Goal: Task Accomplishment & Management: Complete application form

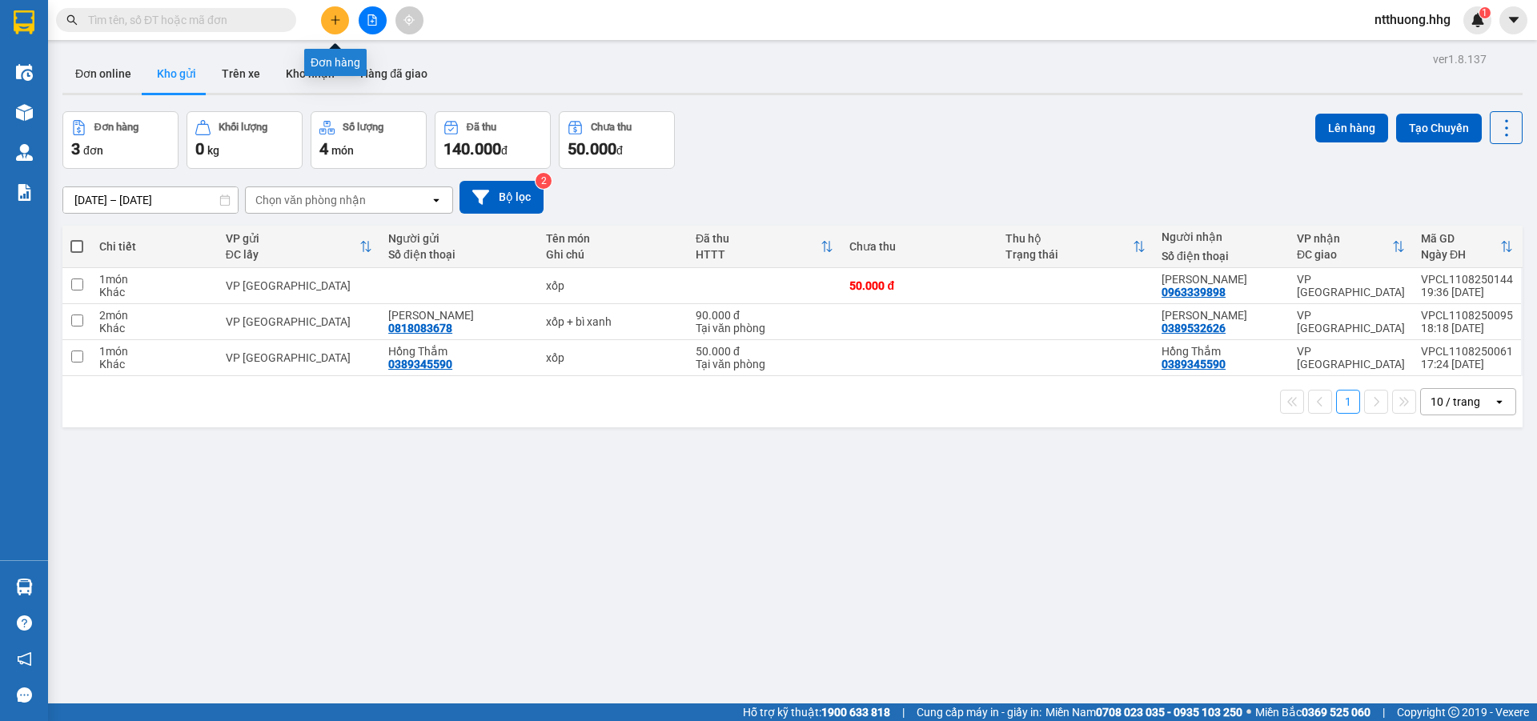
click at [332, 14] on icon "plus" at bounding box center [335, 19] width 11 height 11
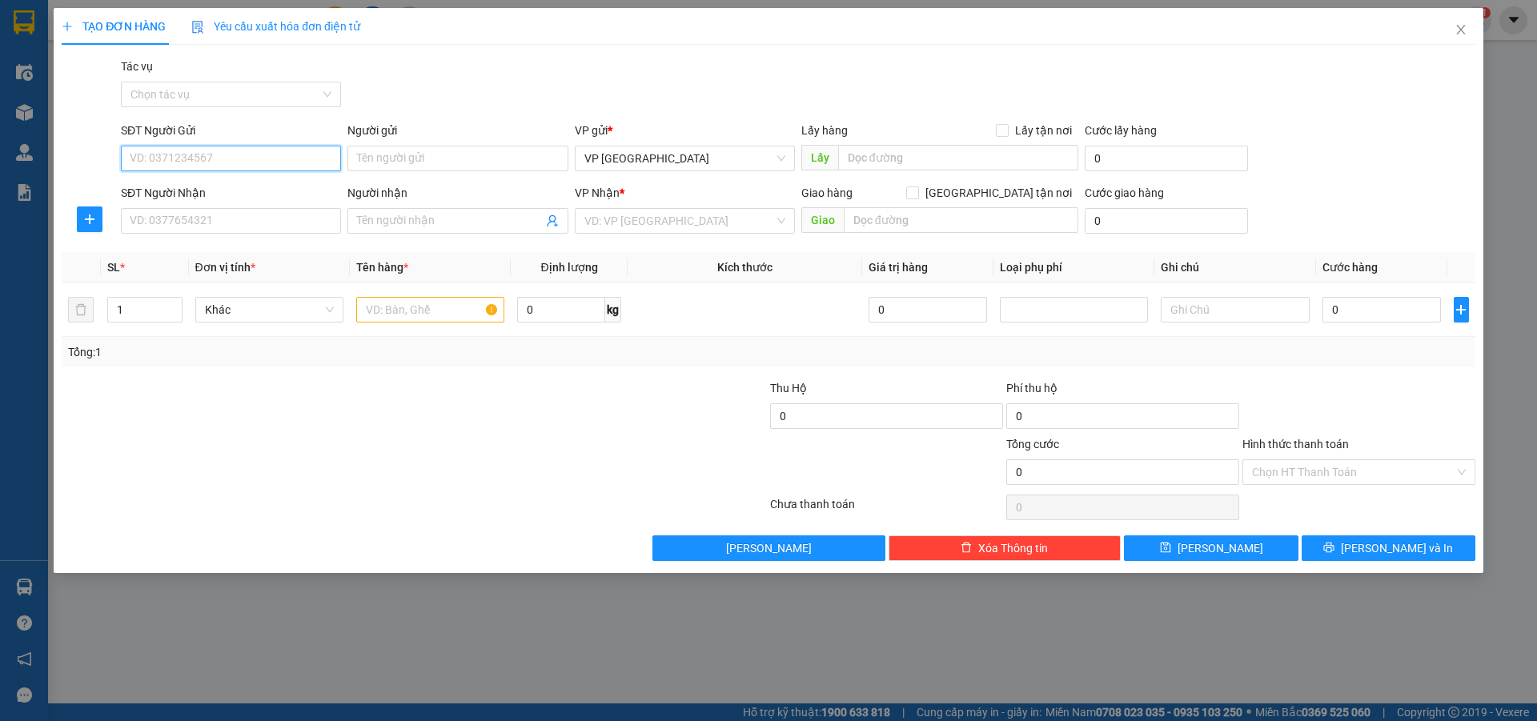
click at [271, 160] on input "SĐT Người Gửi" at bounding box center [231, 159] width 220 height 26
type input "0902312869"
click at [432, 165] on input "Người gửi" at bounding box center [458, 159] width 220 height 26
type input "Chị Huê"
click at [181, 220] on input "SĐT Người Nhận" at bounding box center [231, 221] width 220 height 26
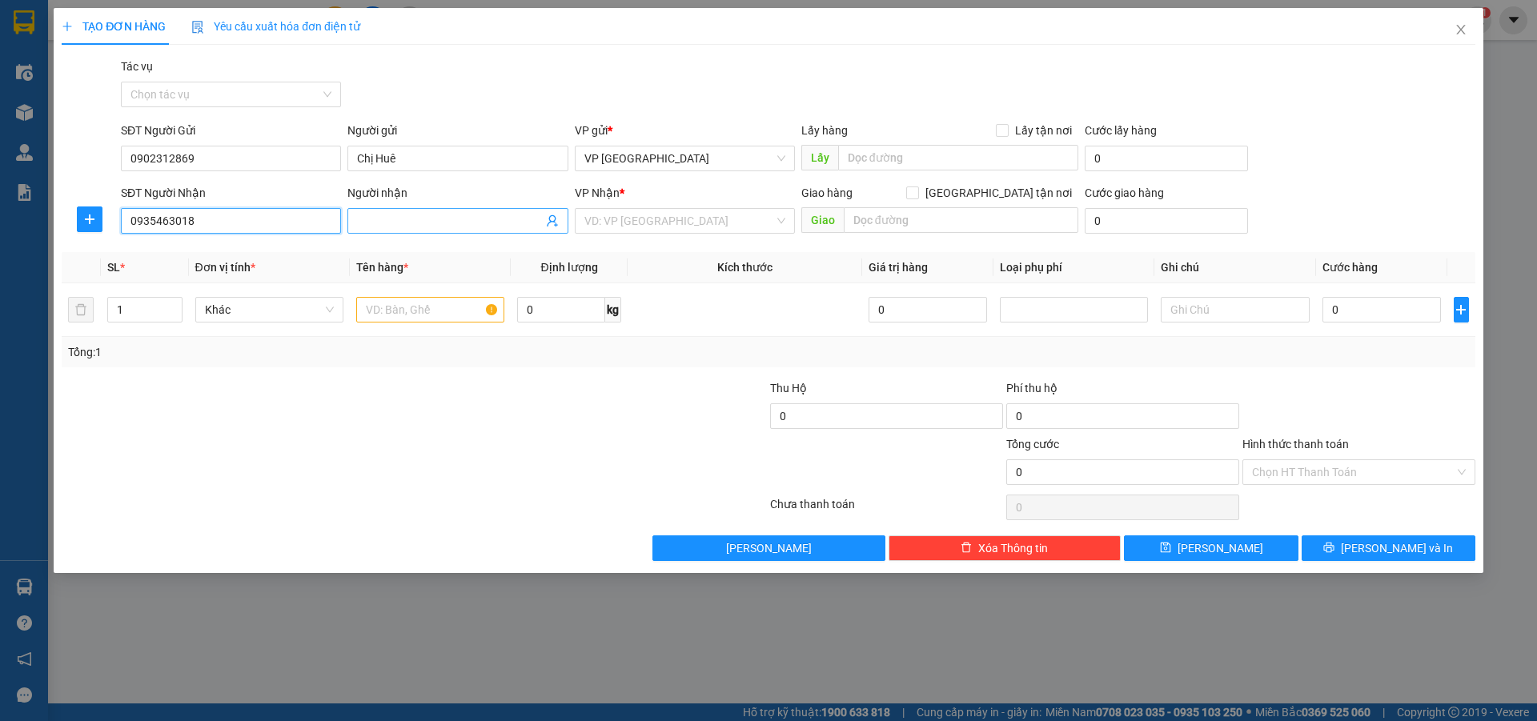
type input "0935463018"
click at [433, 210] on span at bounding box center [458, 221] width 220 height 26
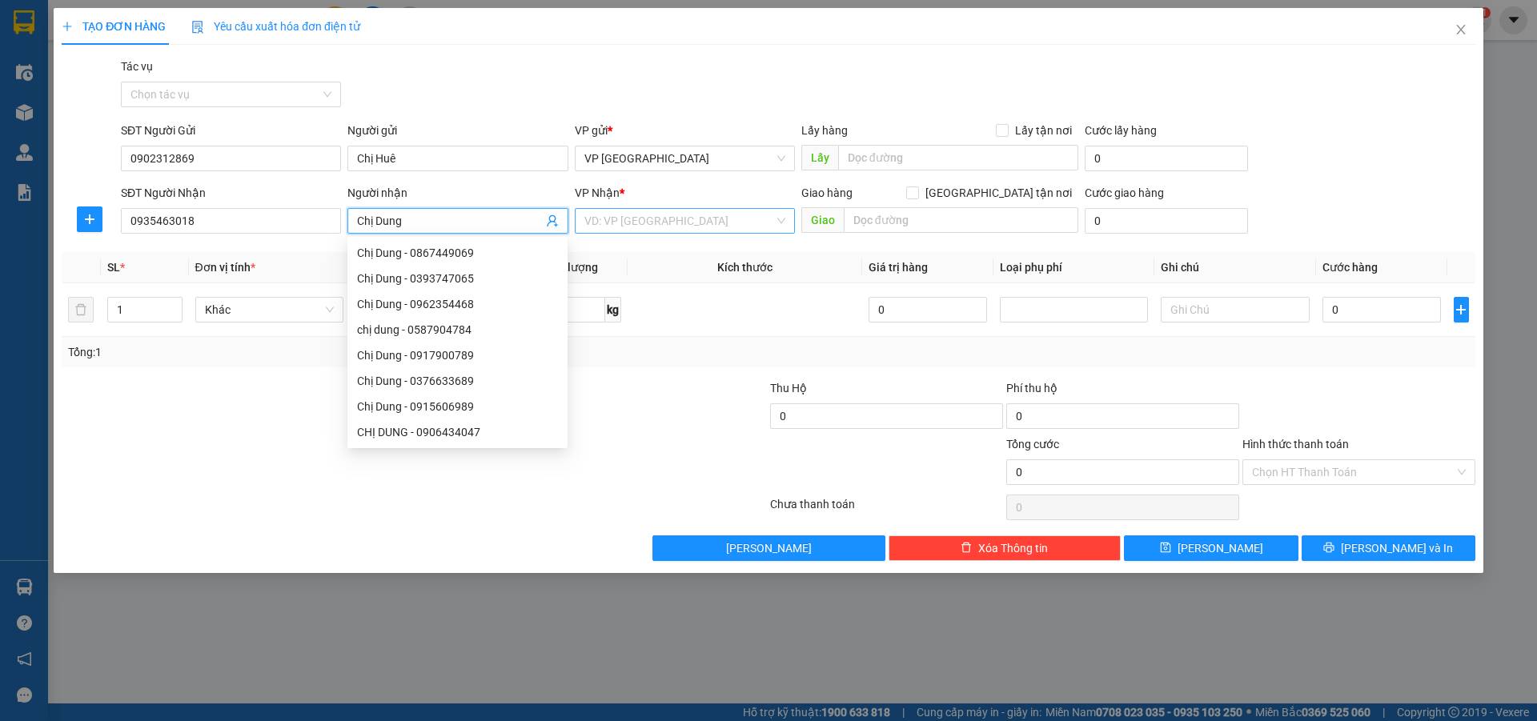
type input "Chị Dung"
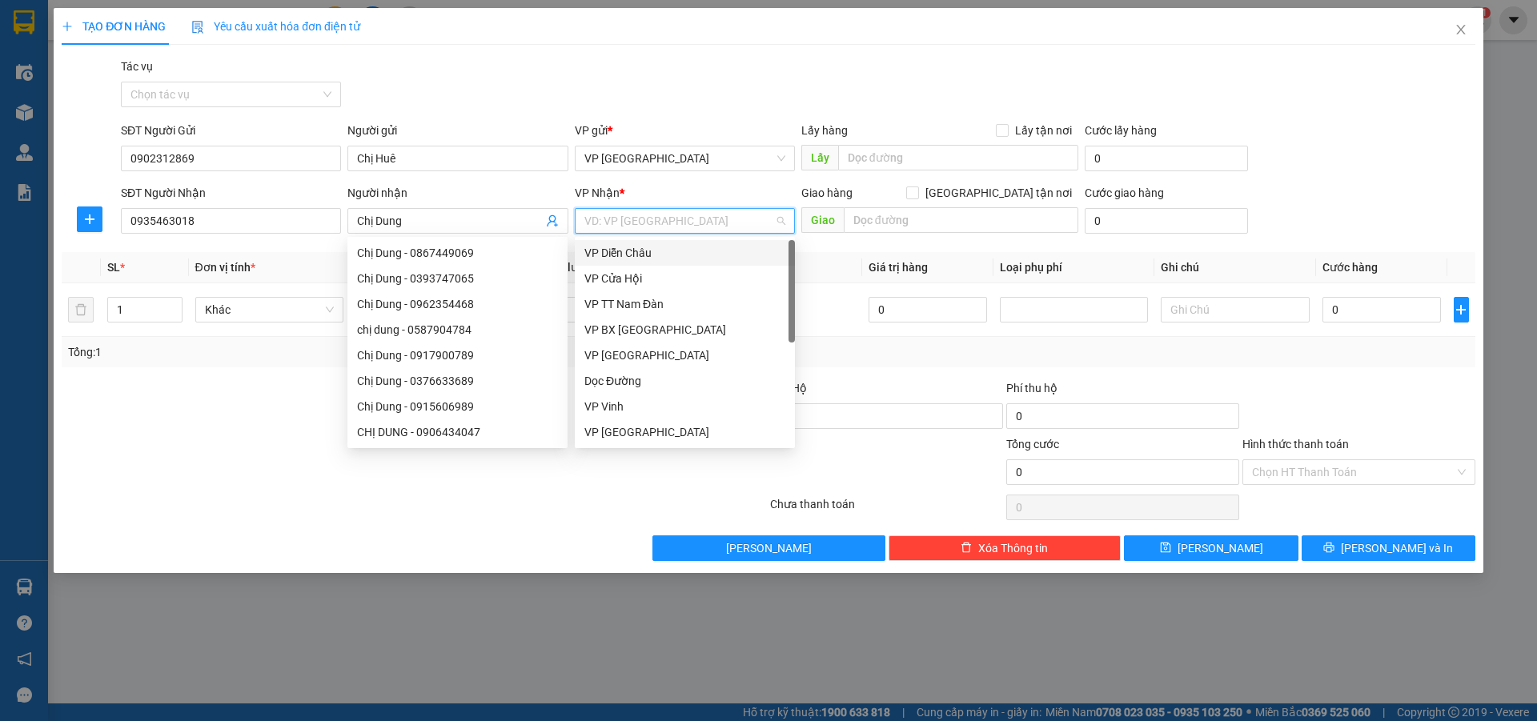
click at [632, 222] on input "search" at bounding box center [680, 221] width 190 height 24
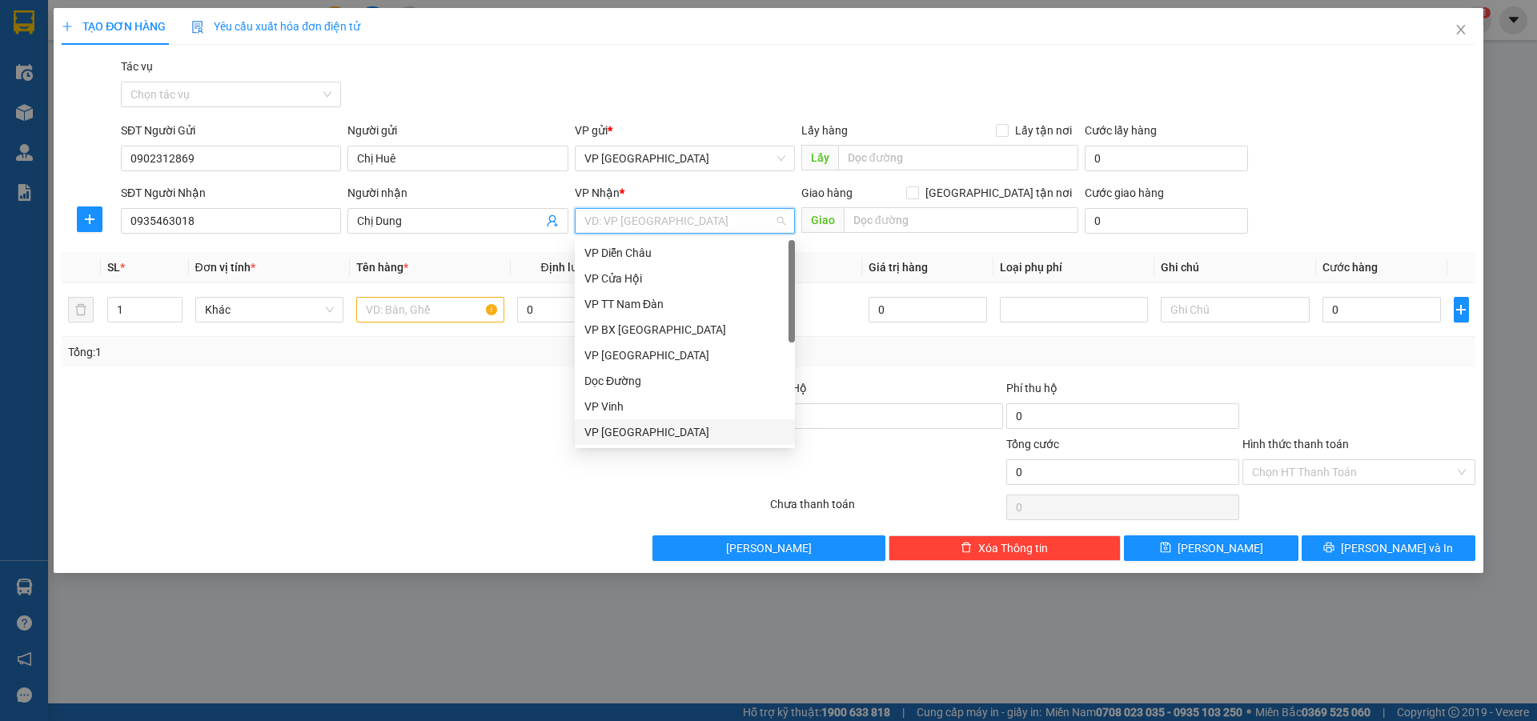
click at [675, 432] on div "VP [GEOGRAPHIC_DATA]" at bounding box center [685, 433] width 201 height 18
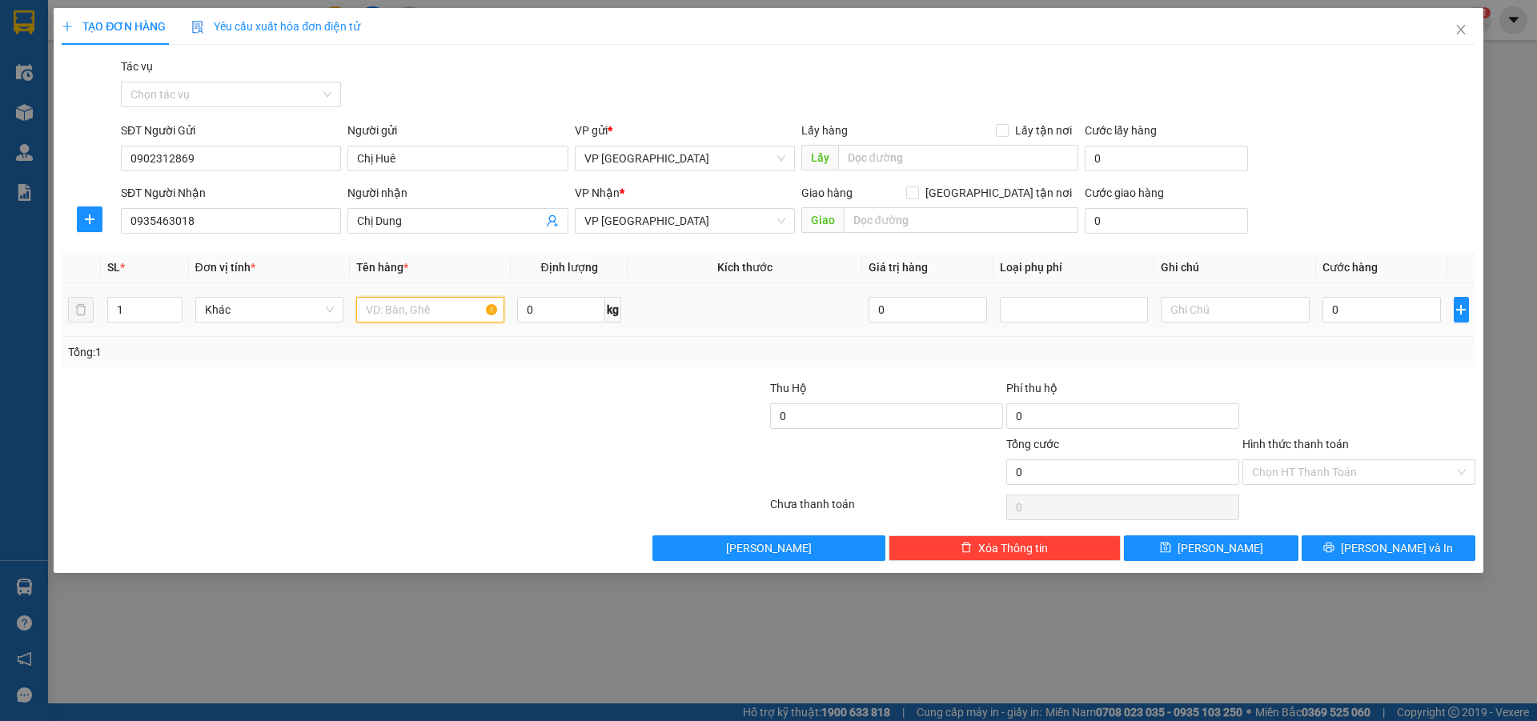
click at [444, 311] on input "text" at bounding box center [430, 310] width 148 height 26
click at [1228, 316] on input "text" at bounding box center [1235, 310] width 148 height 26
type input "HÀNG DỄ VỠ XIN NHẸ TAY"
click at [1408, 311] on input "0" at bounding box center [1382, 310] width 119 height 26
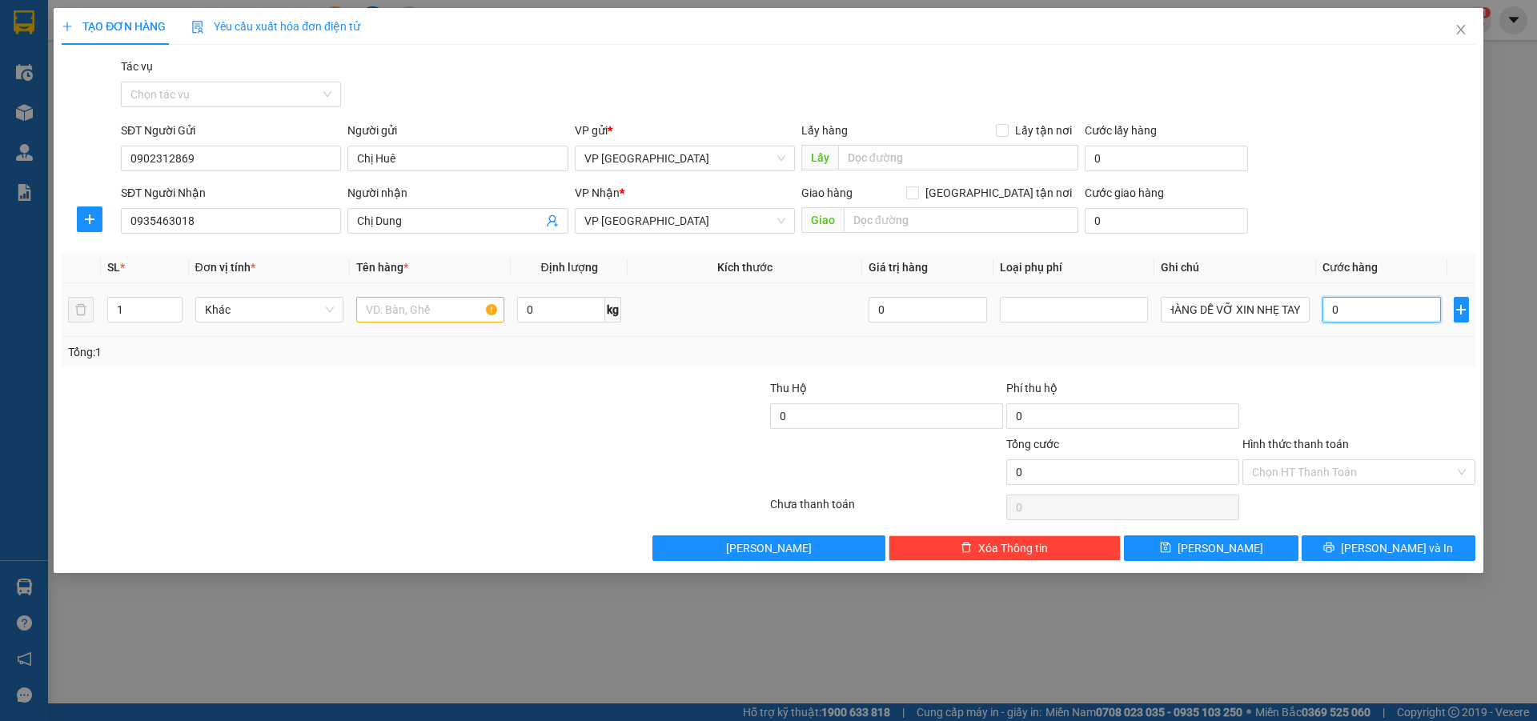
scroll to position [0, 0]
type input "1"
type input "13"
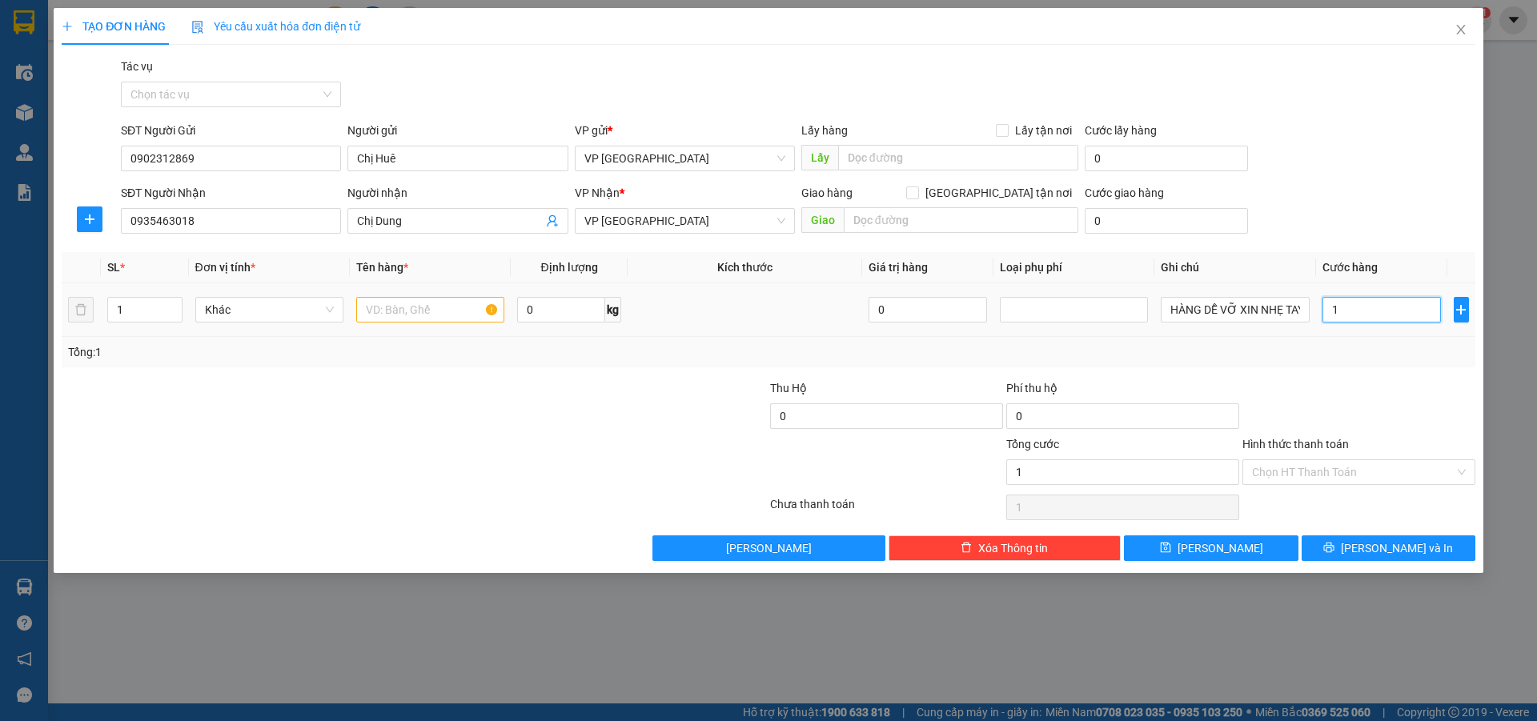
type input "13"
type input "130"
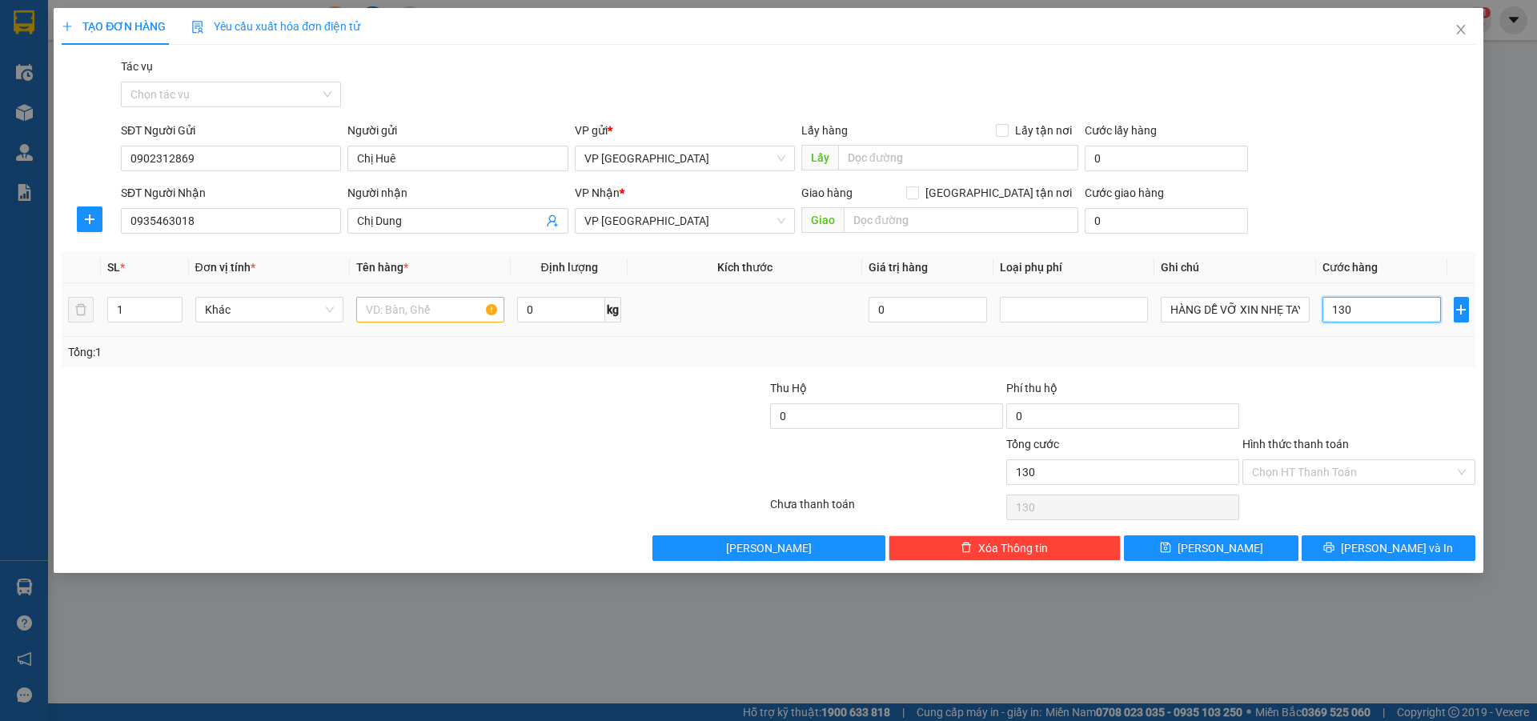
type input "1.300"
type input "13.000"
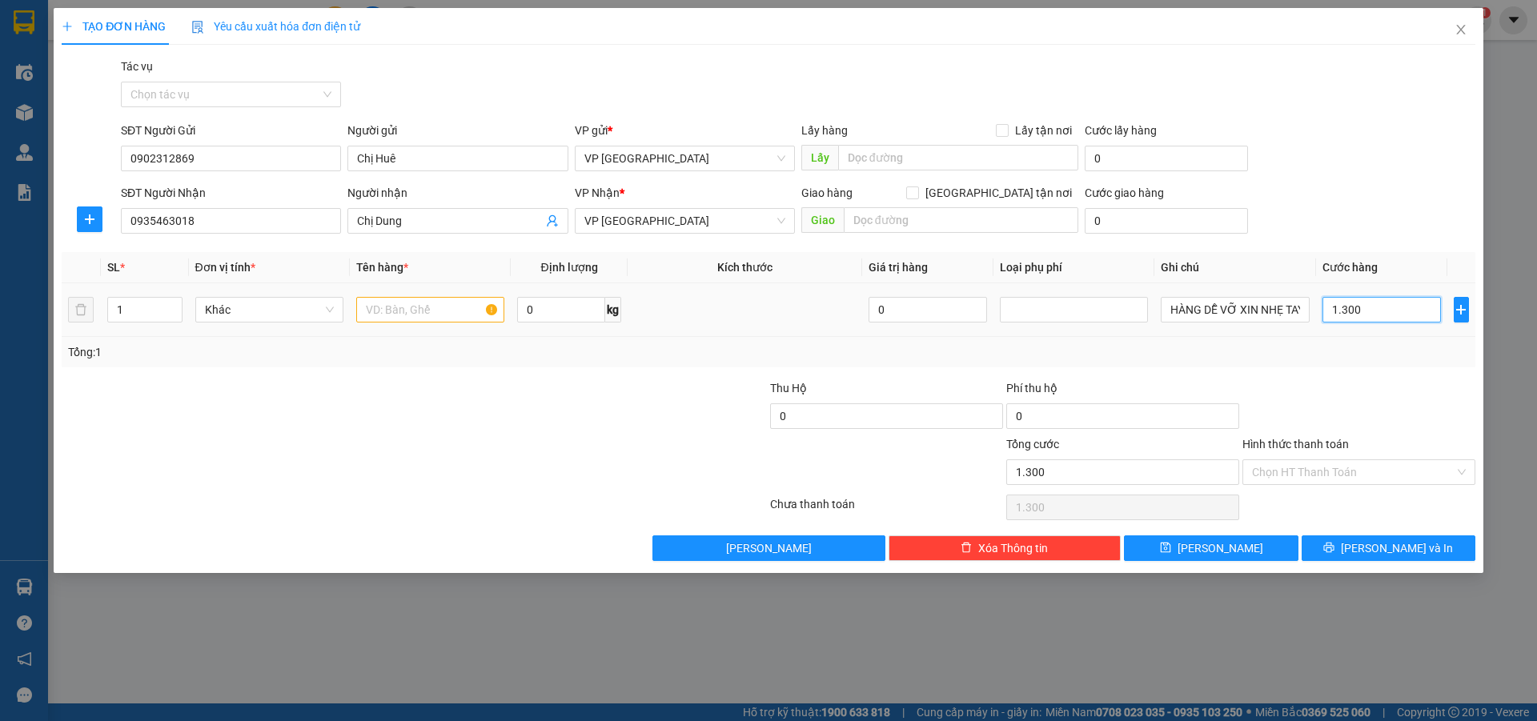
type input "13.000"
type input "130.000"
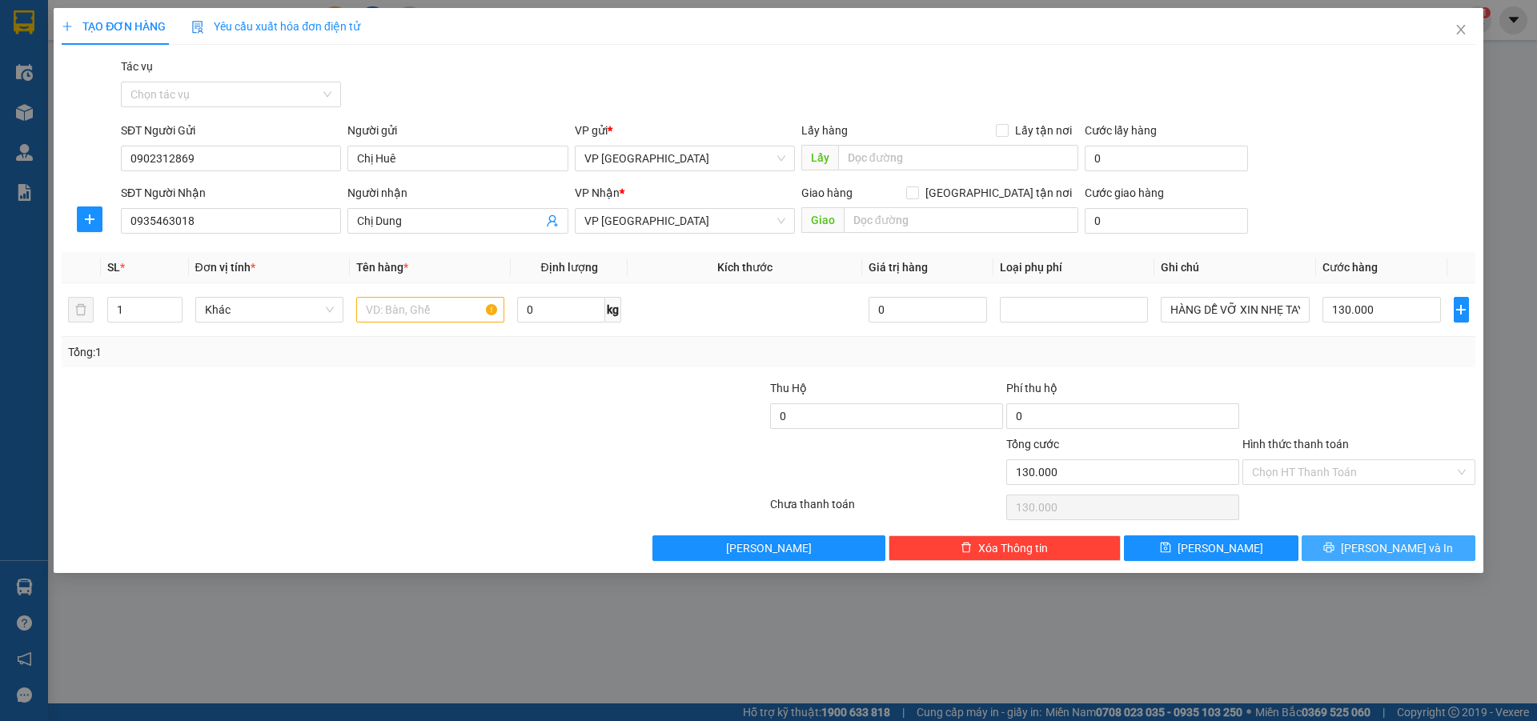
click at [1400, 553] on span "[PERSON_NAME] và In" at bounding box center [1397, 549] width 112 height 18
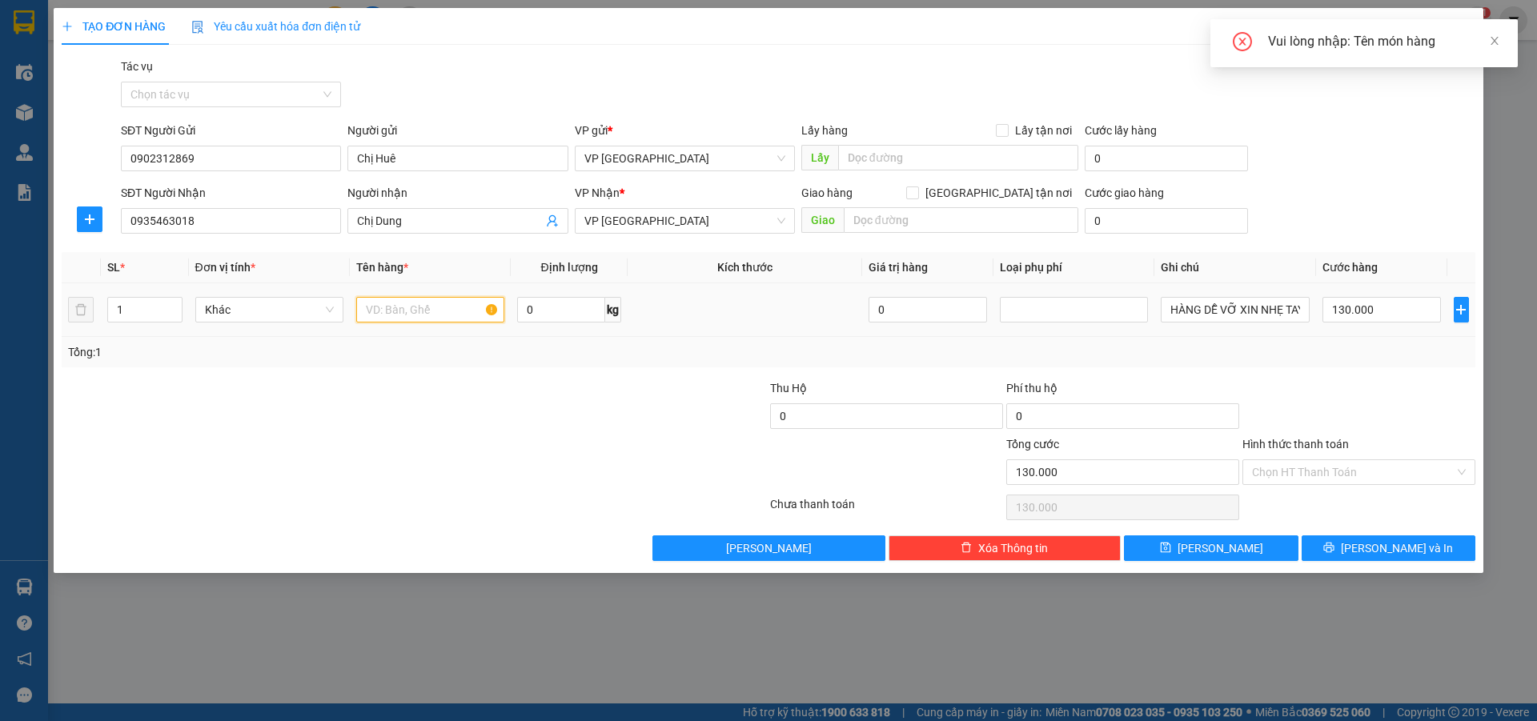
click at [440, 311] on input "text" at bounding box center [430, 310] width 148 height 26
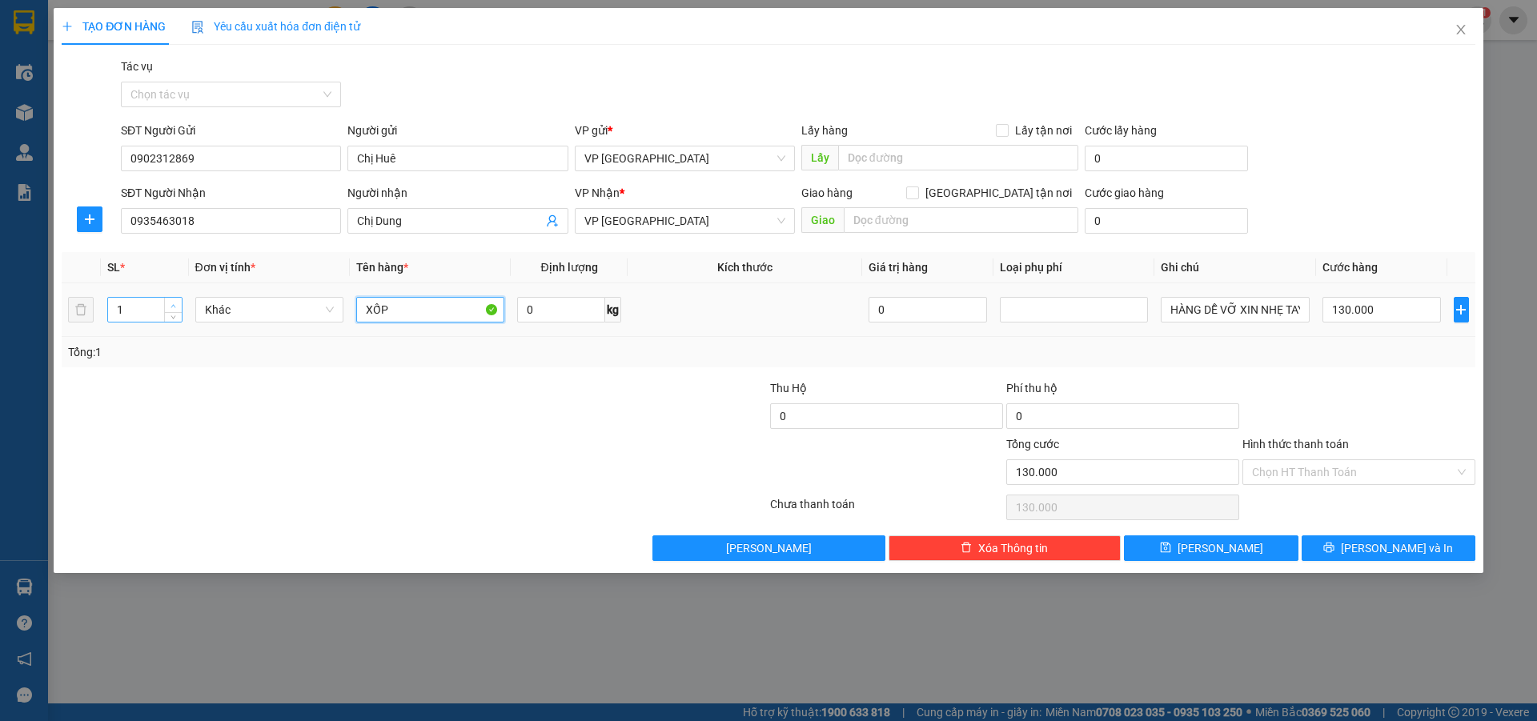
type input "XỐP"
type input "2"
click at [176, 303] on icon "up" at bounding box center [174, 306] width 6 height 6
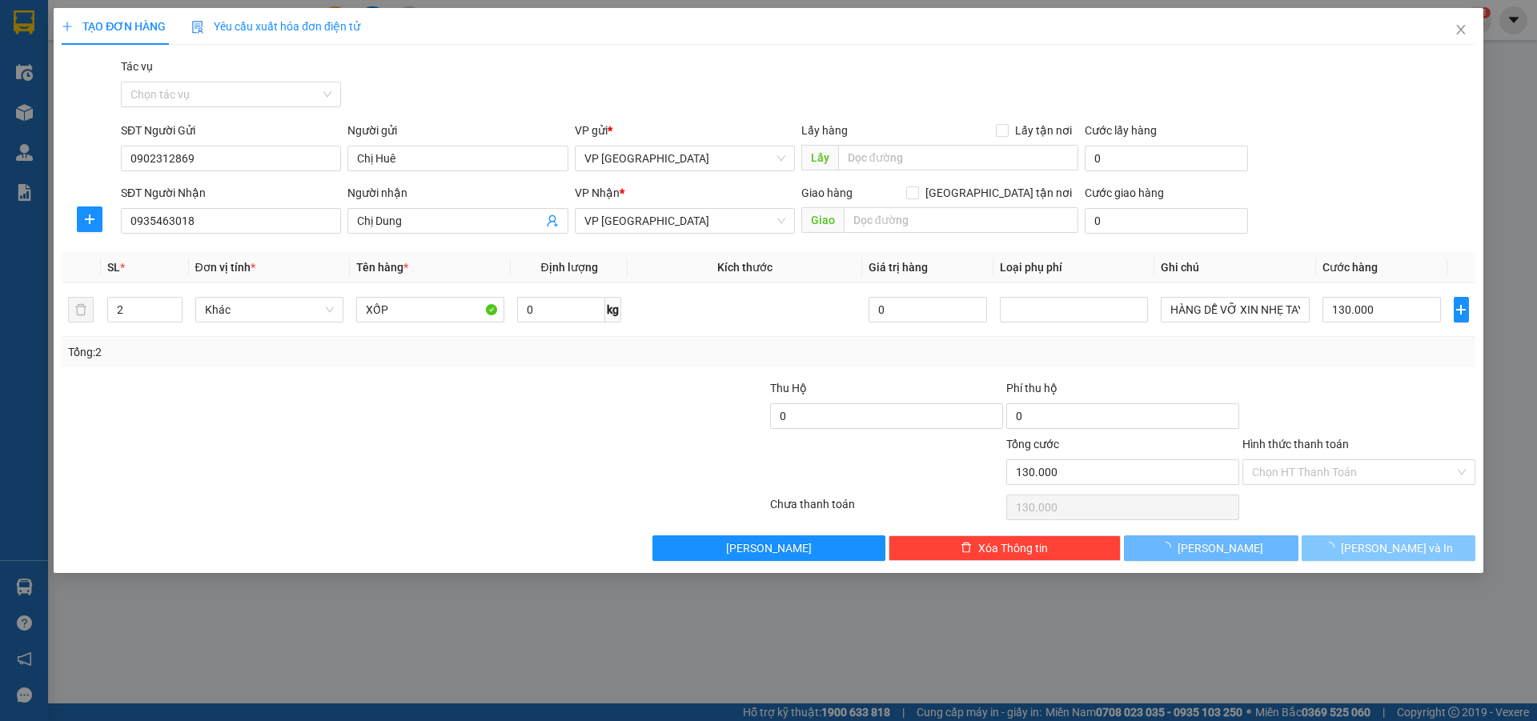
click at [1369, 548] on button "[PERSON_NAME] và In" at bounding box center [1389, 549] width 174 height 26
type input "0"
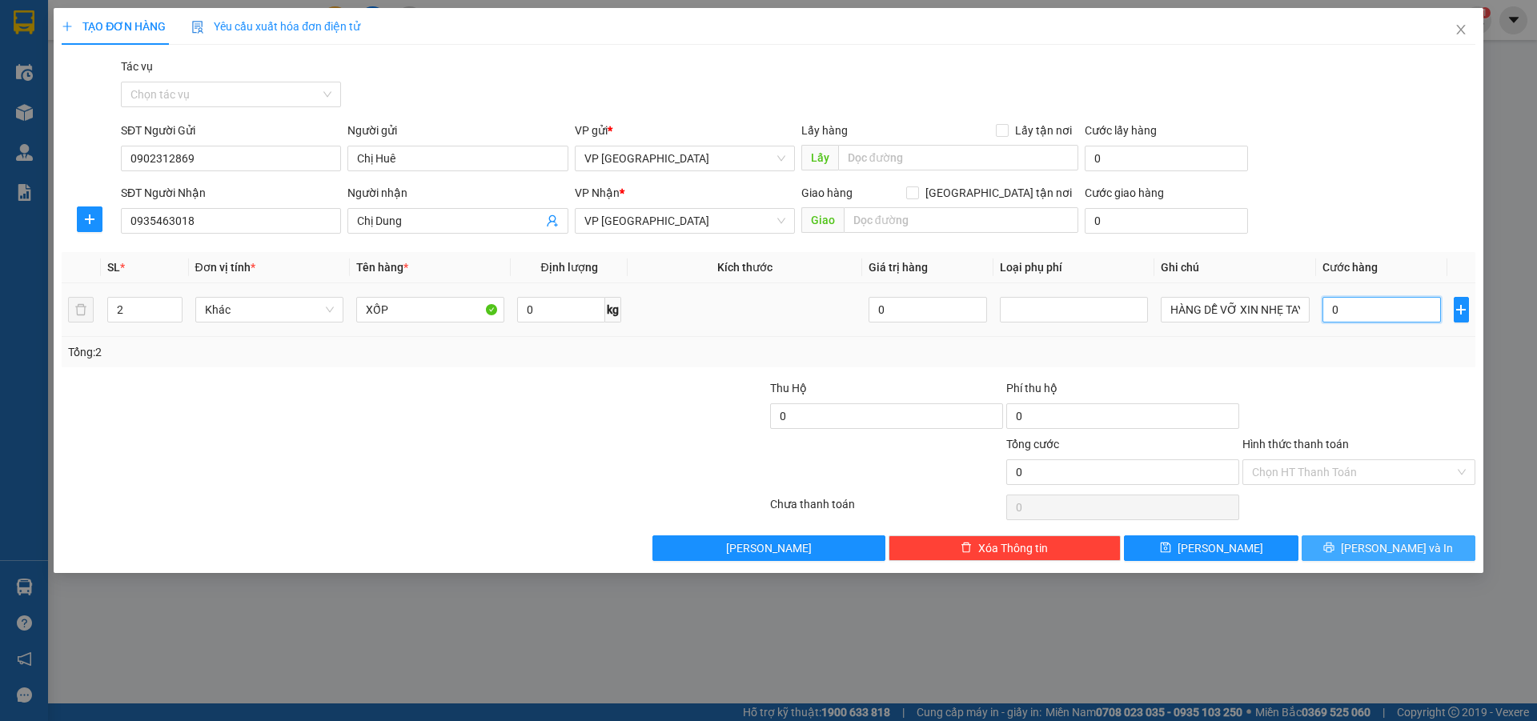
click at [1371, 312] on input "0" at bounding box center [1382, 310] width 119 height 26
type input "1"
type input "13"
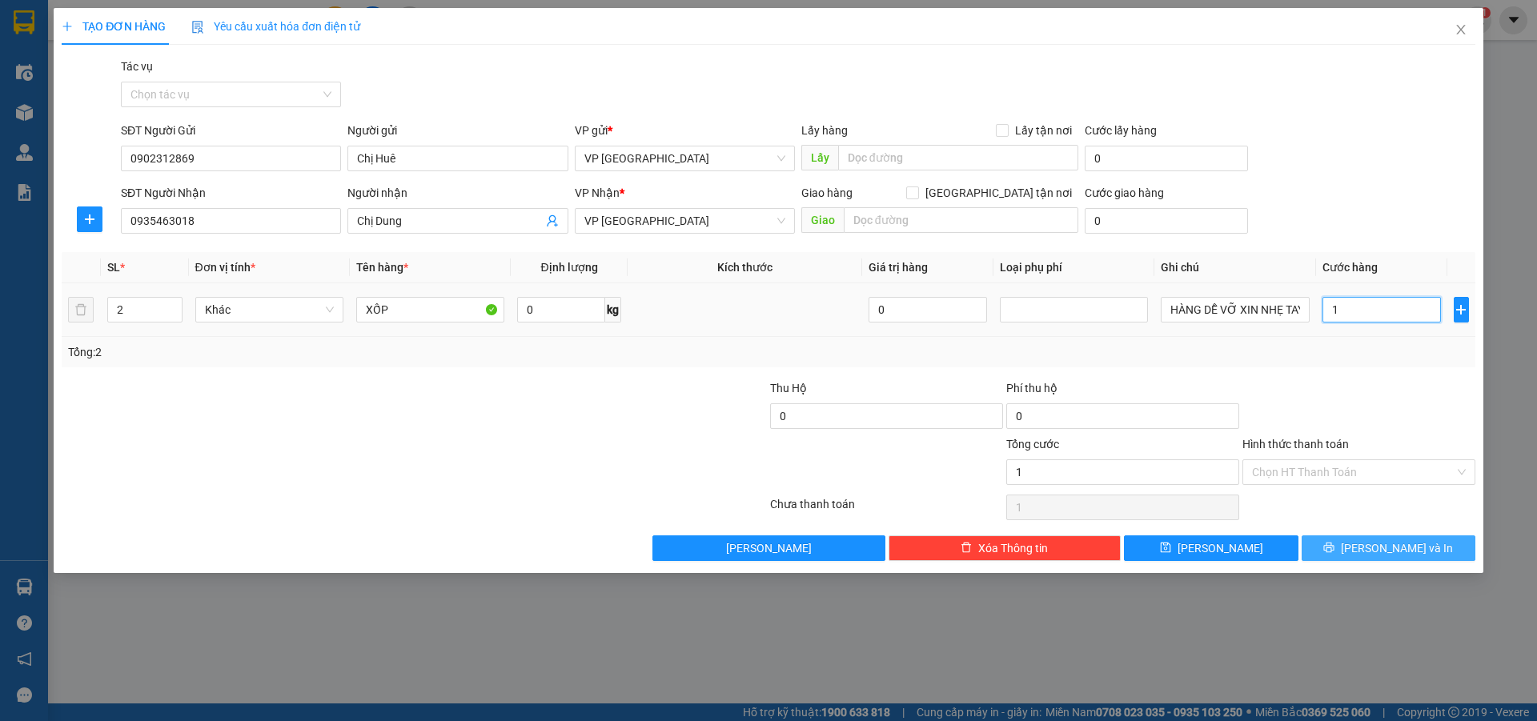
type input "13"
type input "130"
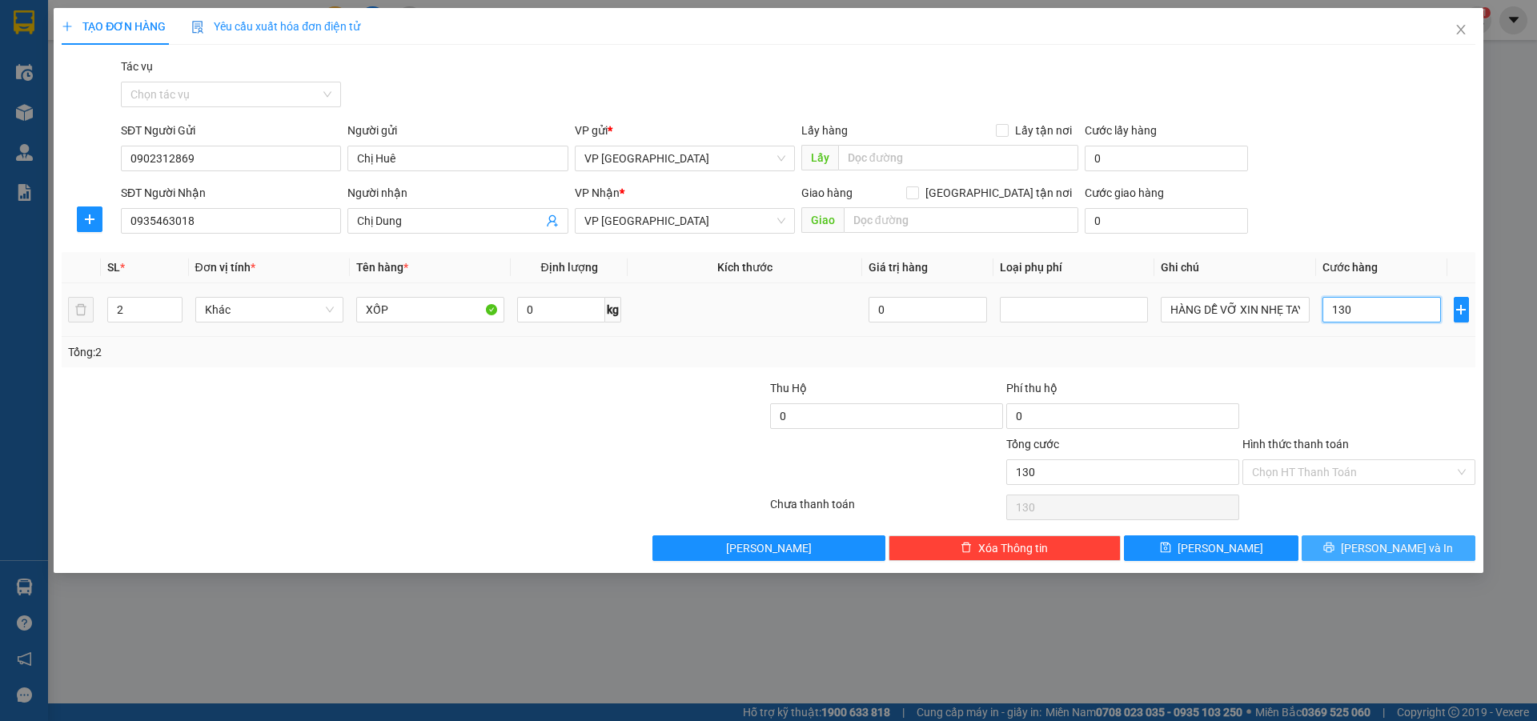
type input "1.300"
type input "13.000"
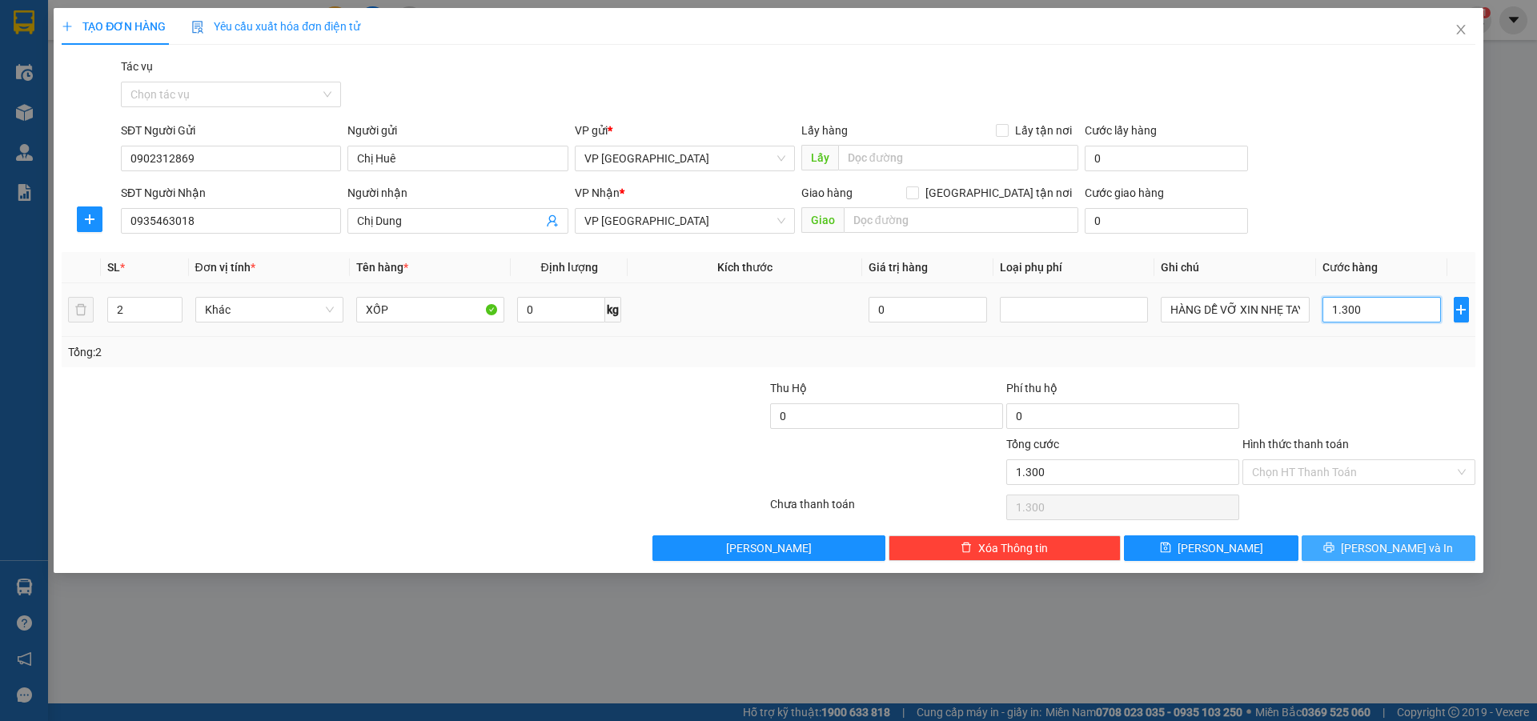
type input "13.000"
type input "130.000"
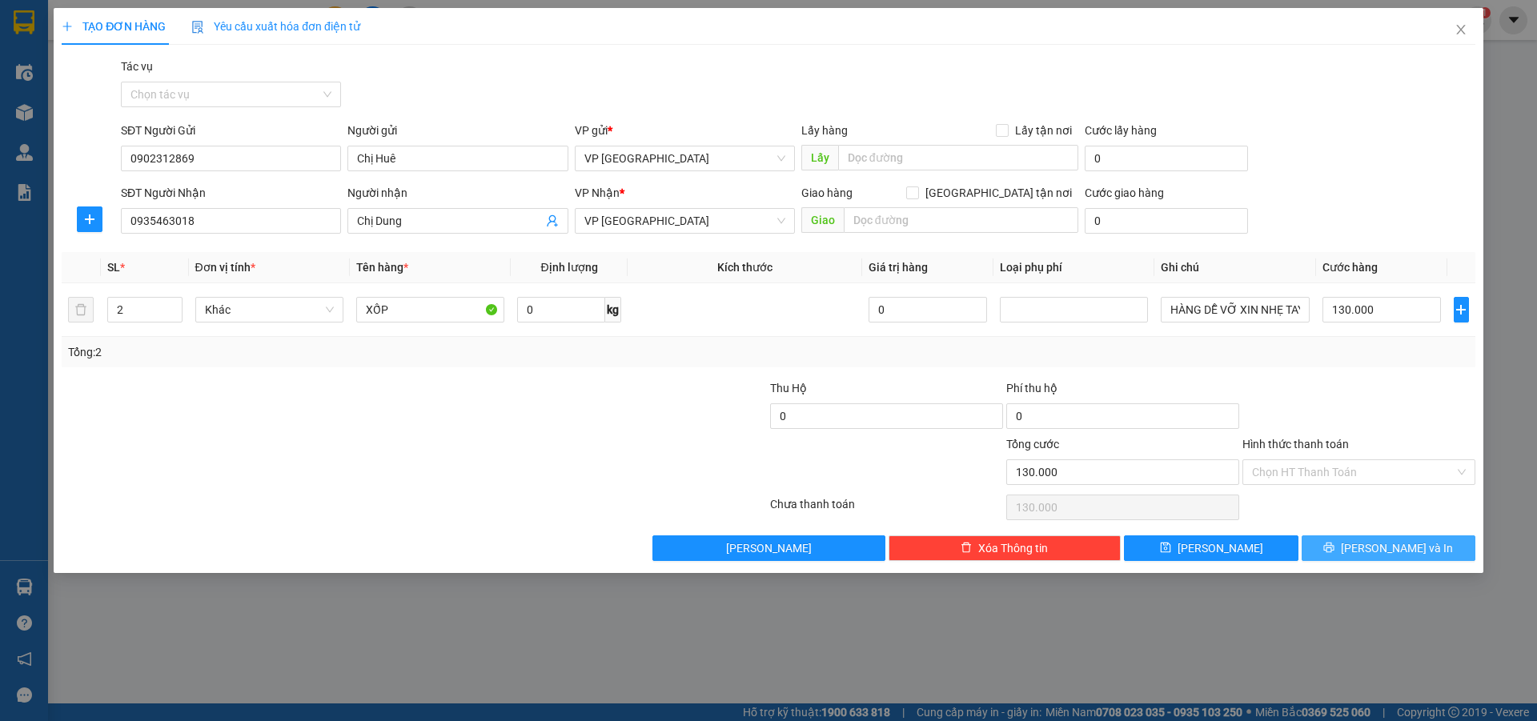
click at [1385, 537] on button "[PERSON_NAME] và In" at bounding box center [1389, 549] width 174 height 26
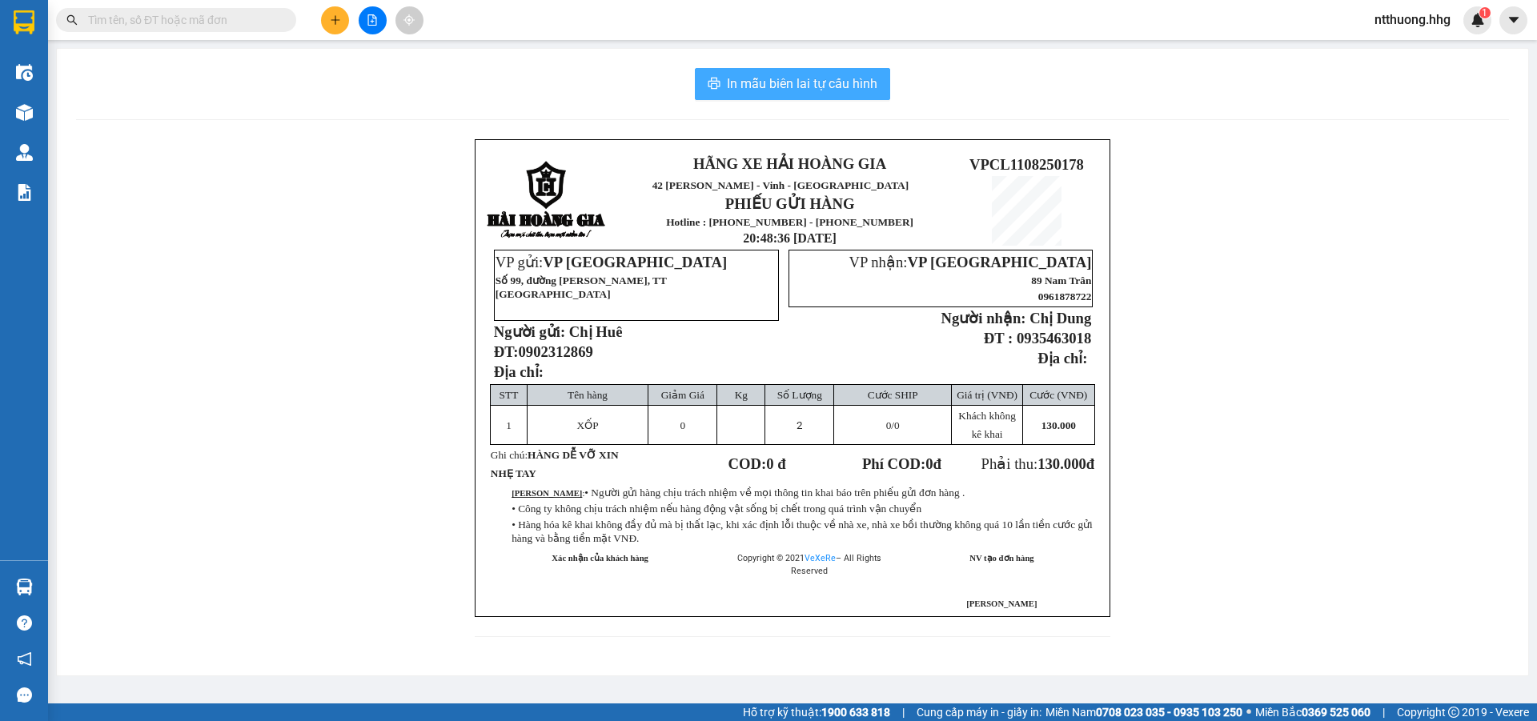
click at [808, 78] on span "In mẫu biên lai tự cấu hình" at bounding box center [802, 84] width 151 height 20
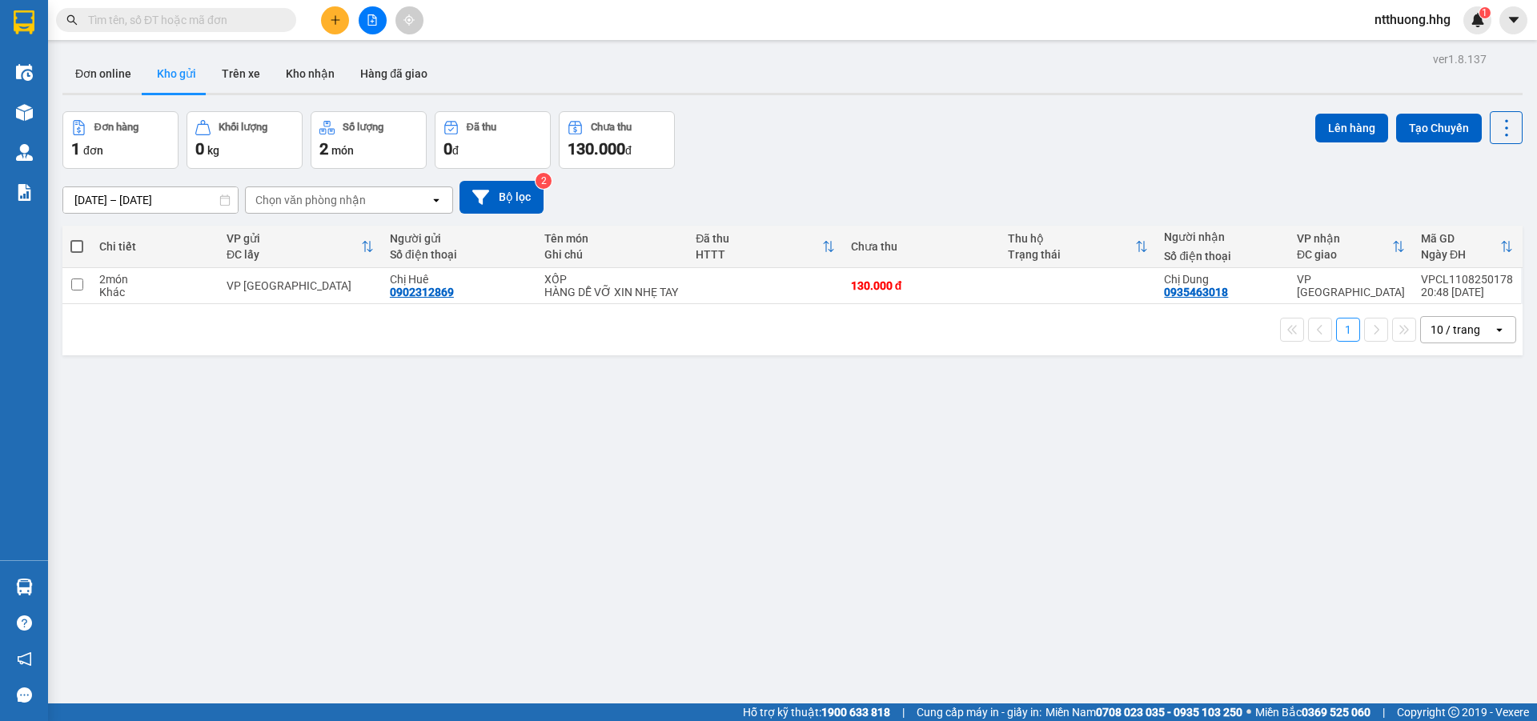
click at [689, 567] on div "ver 1.8.137 Đơn online Kho gửi Trên xe Kho nhận Hàng đã giao Đơn hàng 1 đơn Khố…" at bounding box center [792, 408] width 1473 height 721
click at [968, 117] on div "Đơn hàng 1 đơn Khối lượng 0 kg Số lượng 2 món Đã thu 0 đ Chưa thu 130.000 đ Lên…" at bounding box center [792, 140] width 1460 height 58
